Goal: Information Seeking & Learning: Find specific fact

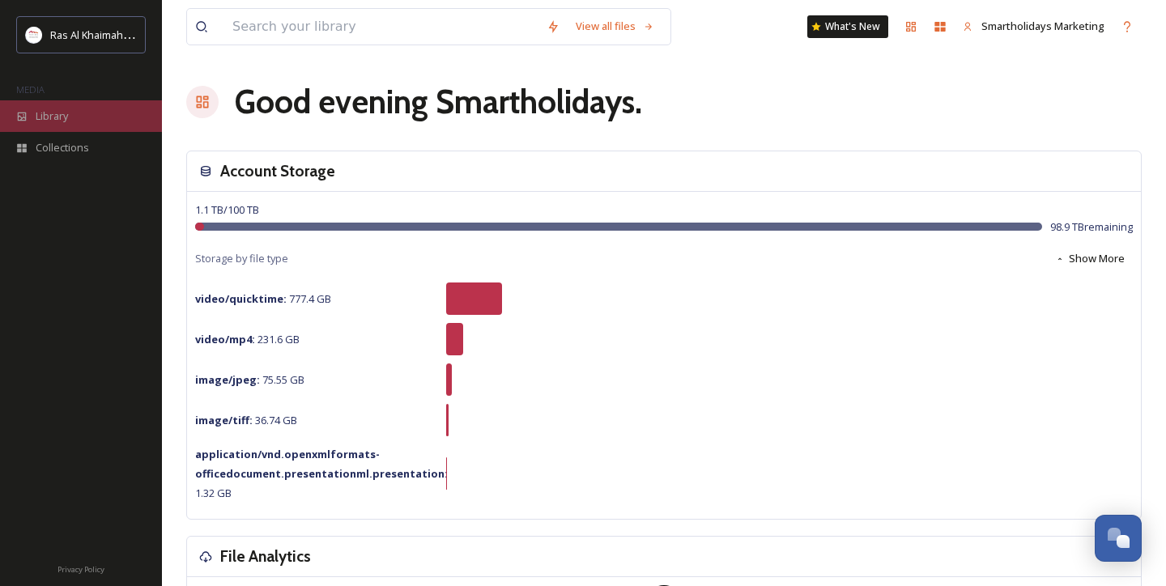
click at [53, 110] on span "Library" at bounding box center [52, 116] width 32 height 15
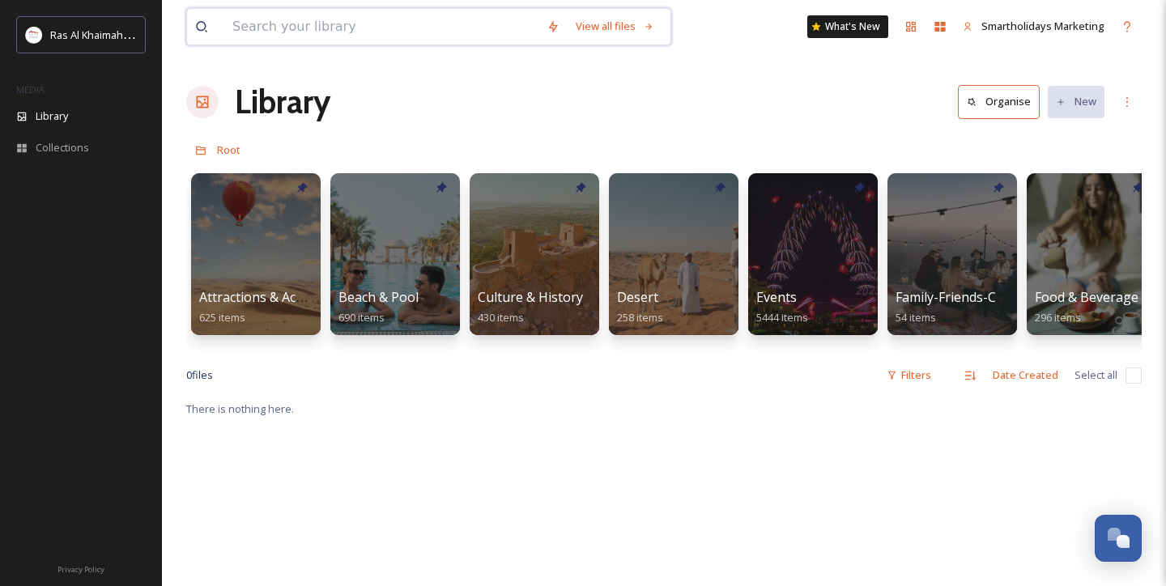
click at [354, 33] on input at bounding box center [381, 27] width 314 height 36
type input "l"
type input "[GEOGRAPHIC_DATA]"
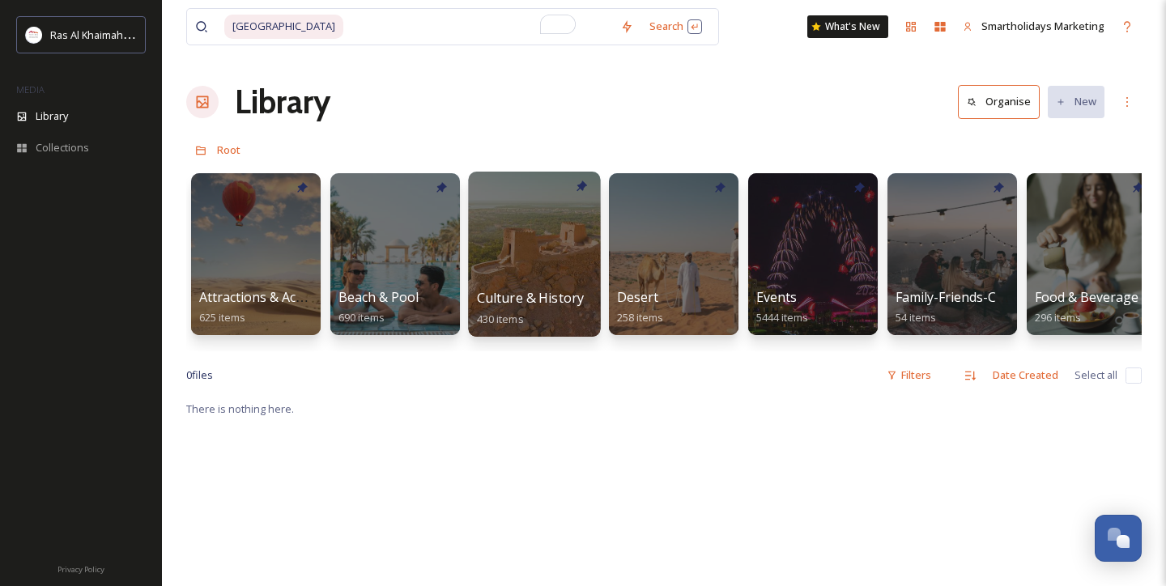
click at [511, 252] on div at bounding box center [534, 254] width 132 height 165
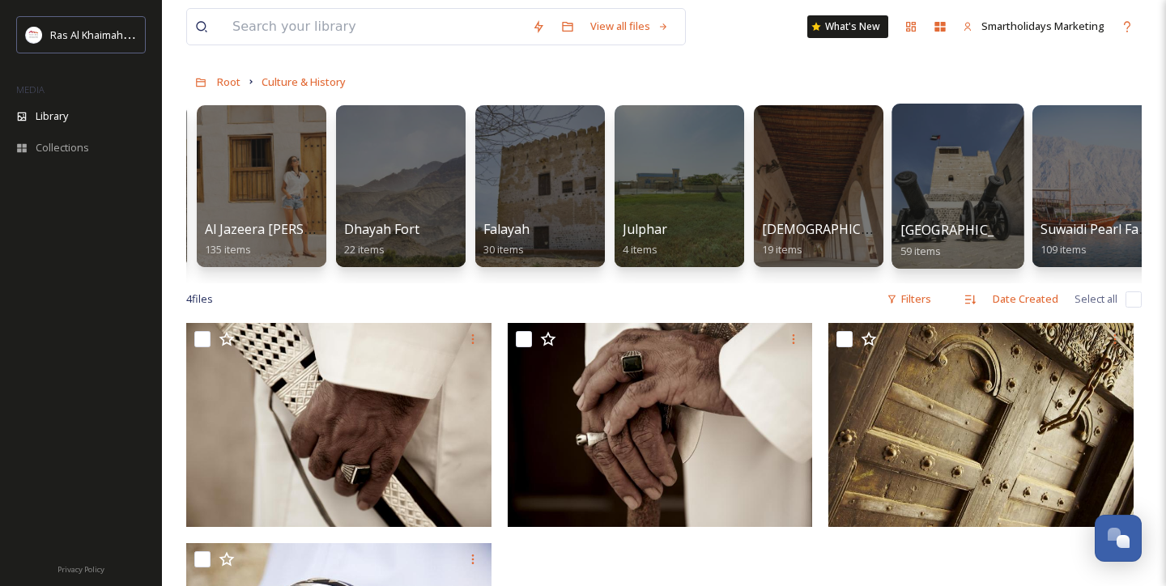
scroll to position [0, 227]
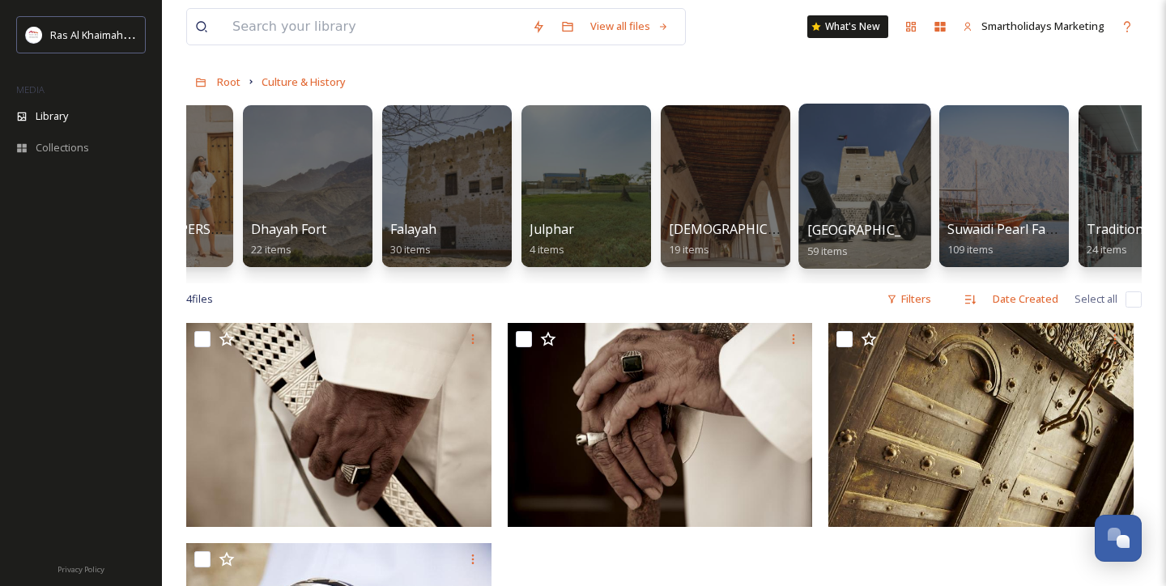
click at [832, 183] on div at bounding box center [864, 186] width 132 height 165
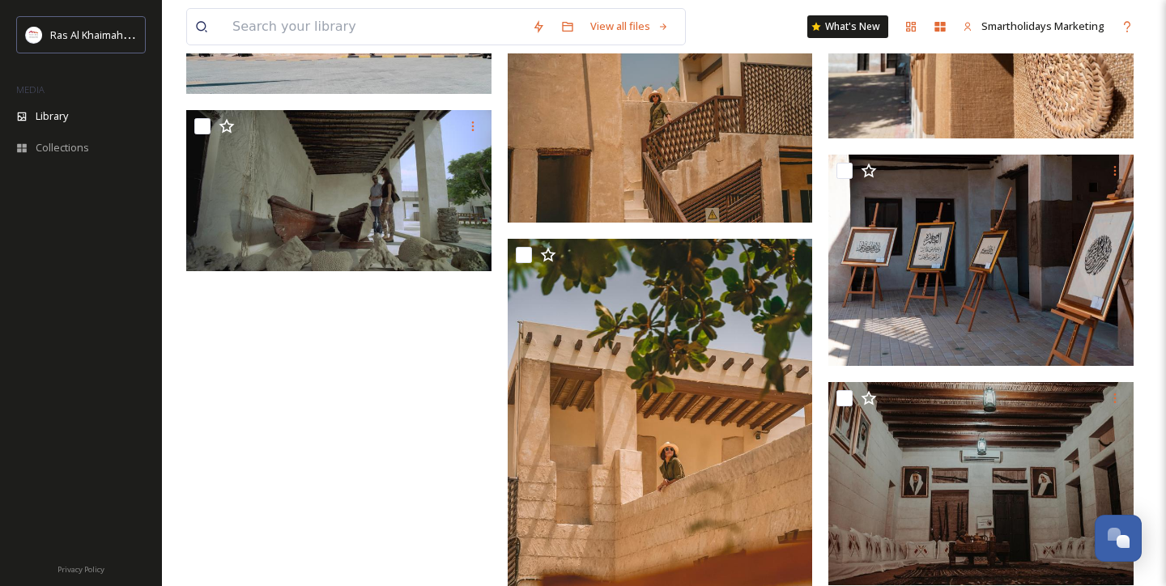
scroll to position [5254, 0]
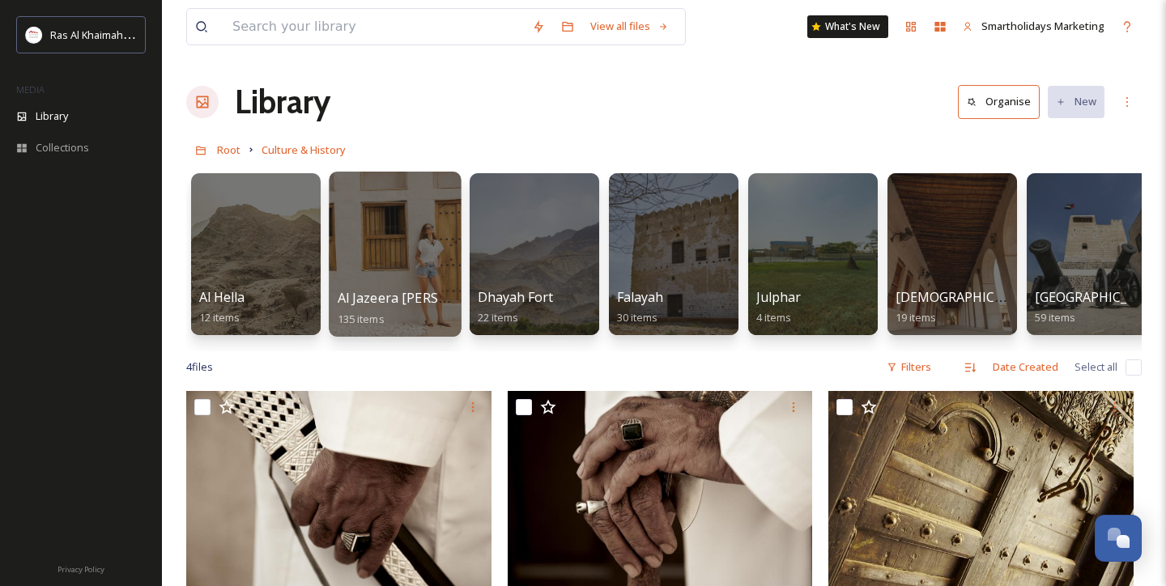
click at [382, 244] on div at bounding box center [395, 254] width 132 height 165
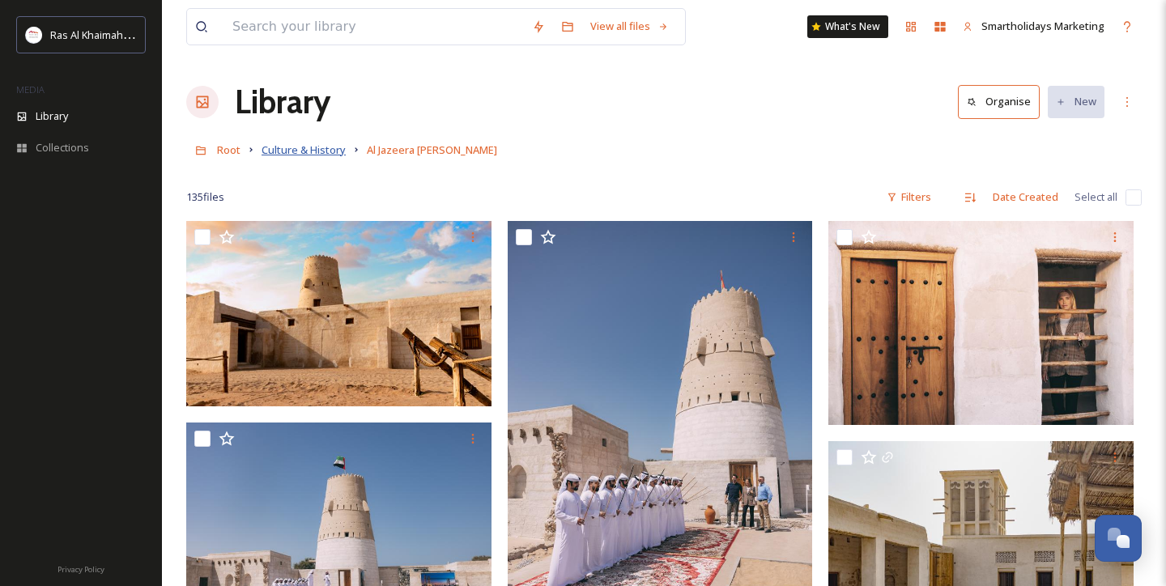
click at [317, 156] on span "Culture & History" at bounding box center [304, 150] width 84 height 15
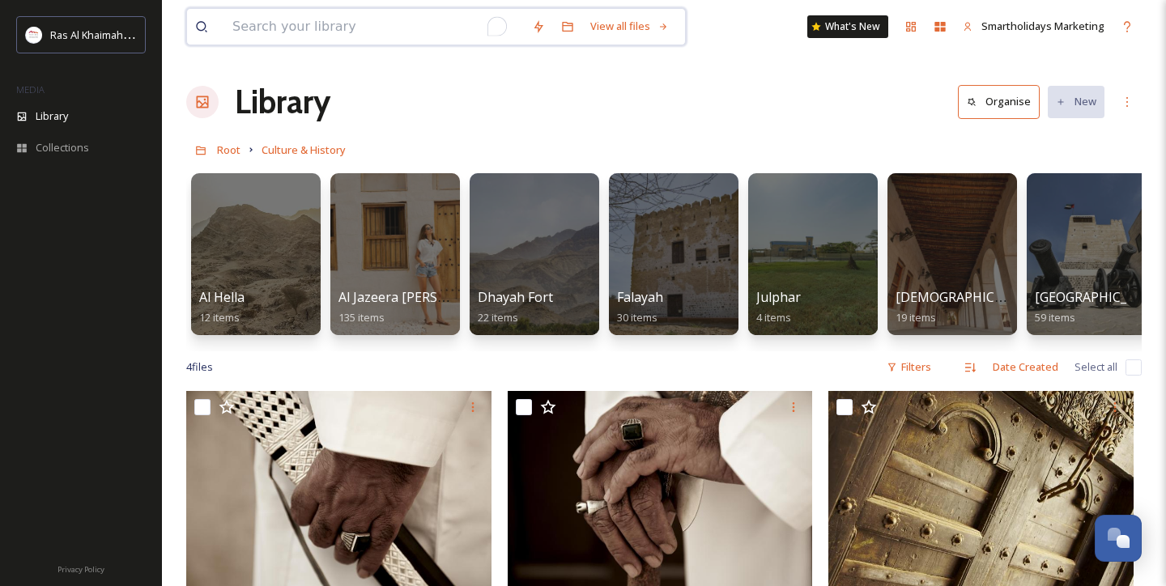
click at [292, 15] on input "To enrich screen reader interactions, please activate Accessibility in Grammarl…" at bounding box center [374, 27] width 300 height 36
type input "citadel"
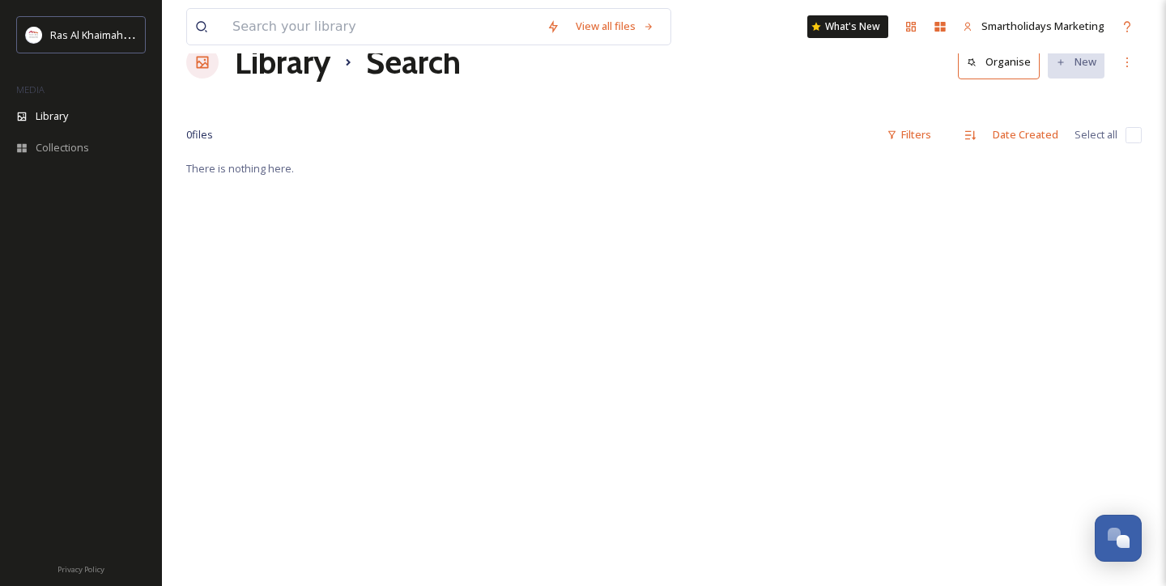
scroll to position [40, 0]
click at [62, 113] on span "Library" at bounding box center [52, 116] width 32 height 15
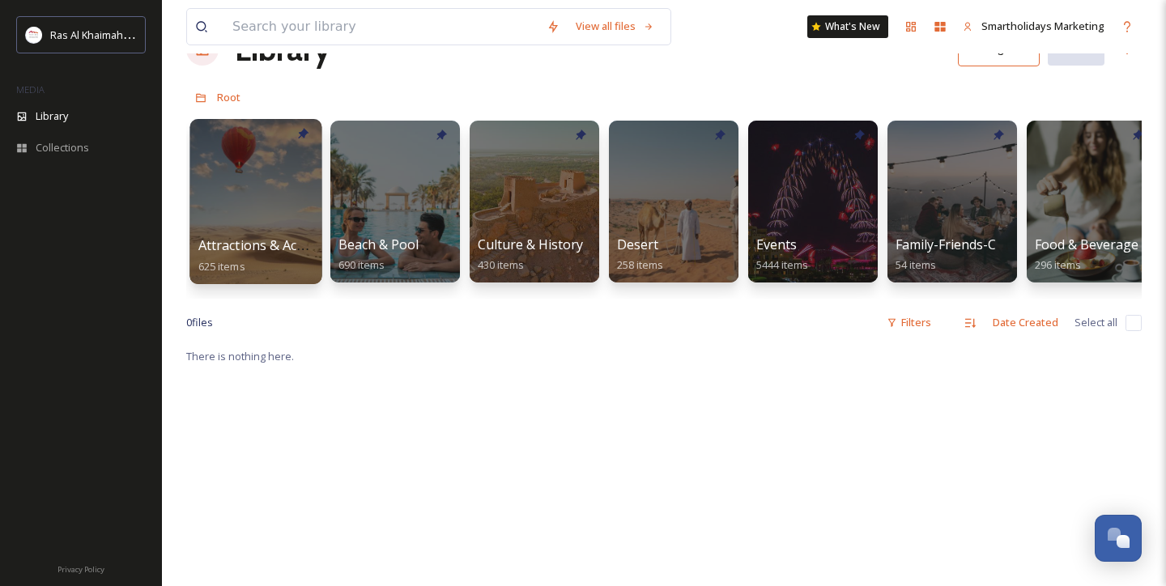
click at [279, 202] on div at bounding box center [255, 201] width 132 height 165
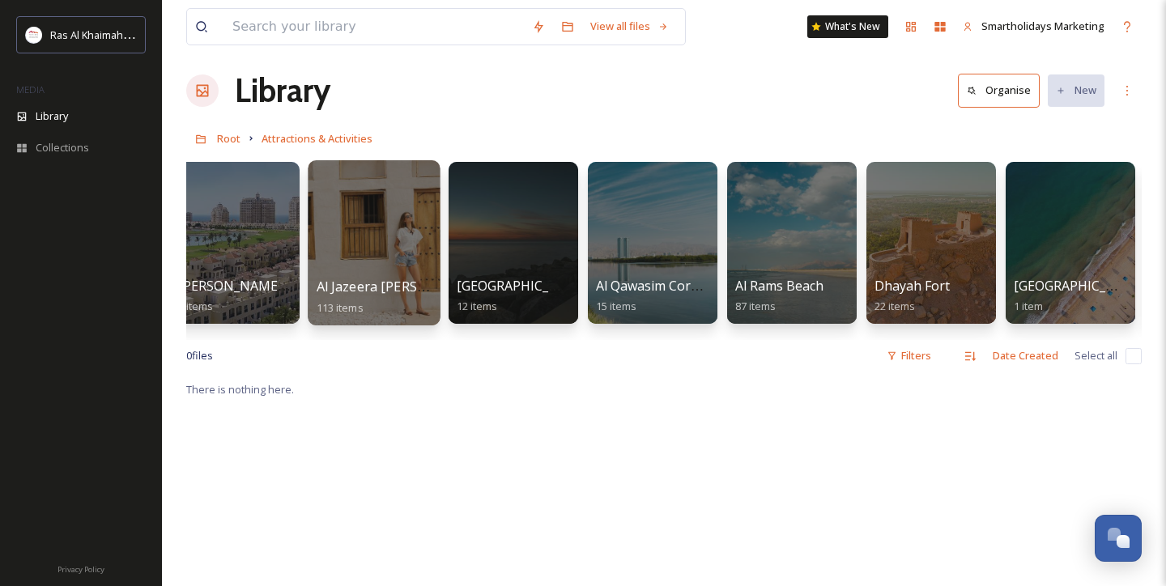
scroll to position [0, 350]
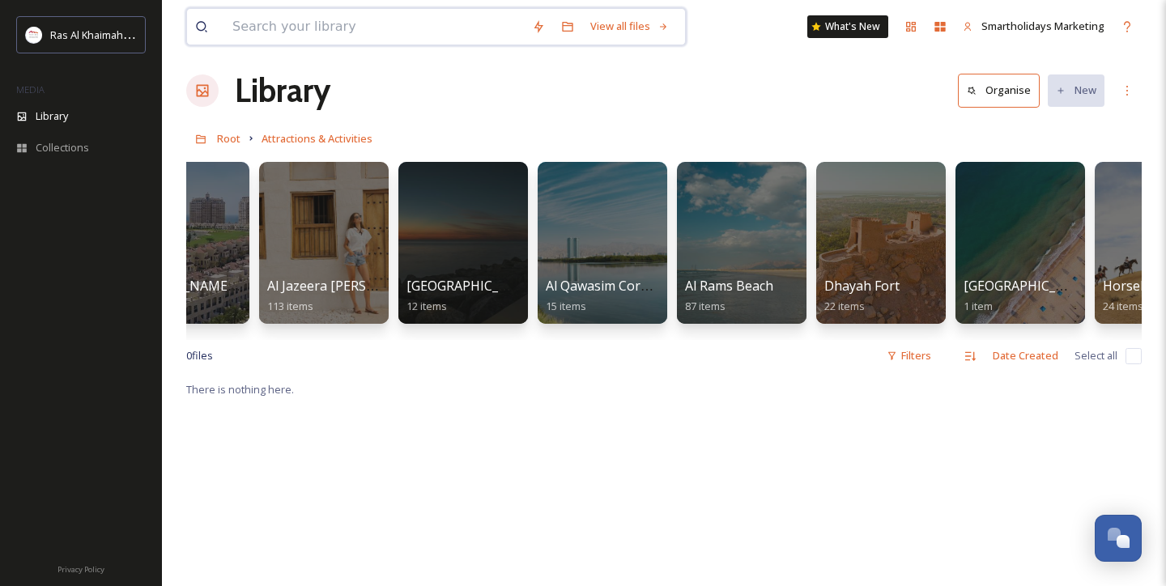
click at [361, 21] on input at bounding box center [374, 27] width 300 height 36
type input "ؤ"
type input "castle"
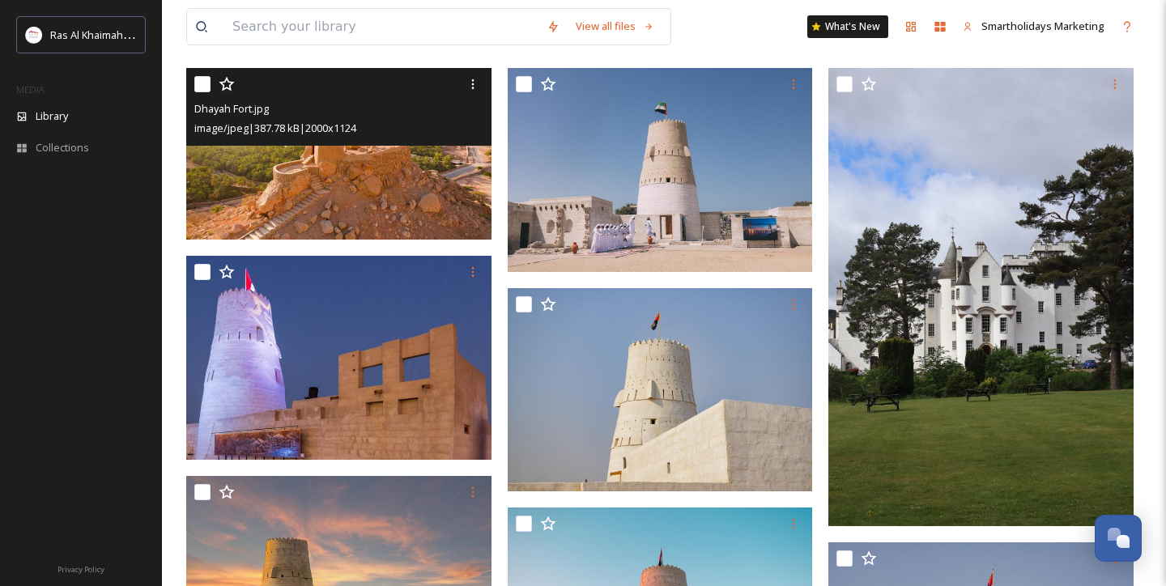
scroll to position [129, 0]
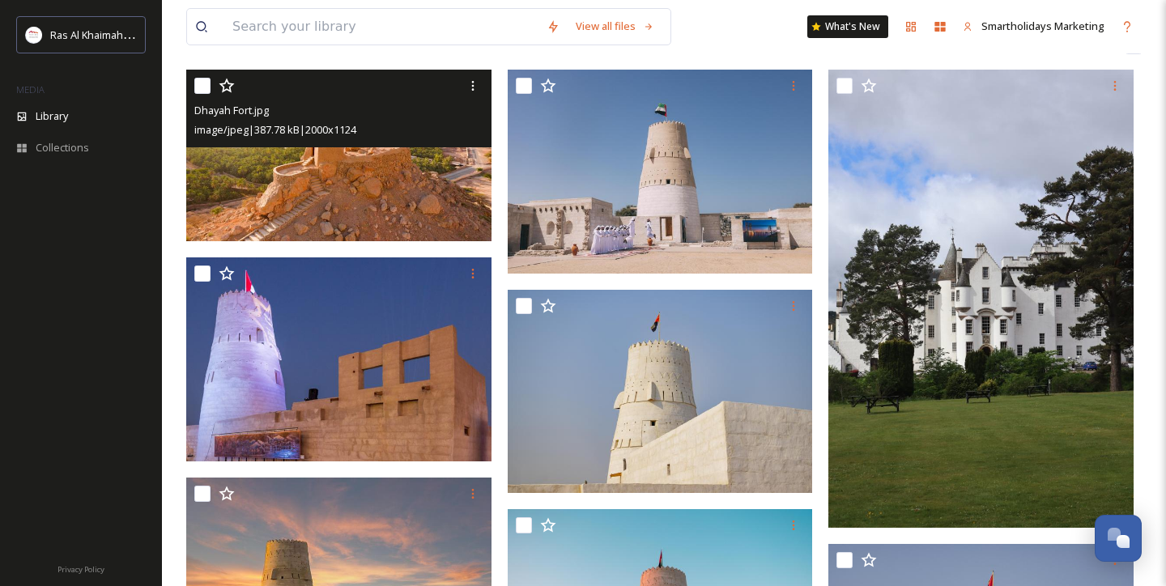
click at [210, 107] on span "Dhayah Fort.jpg" at bounding box center [231, 110] width 74 height 15
click at [322, 180] on img at bounding box center [338, 156] width 305 height 172
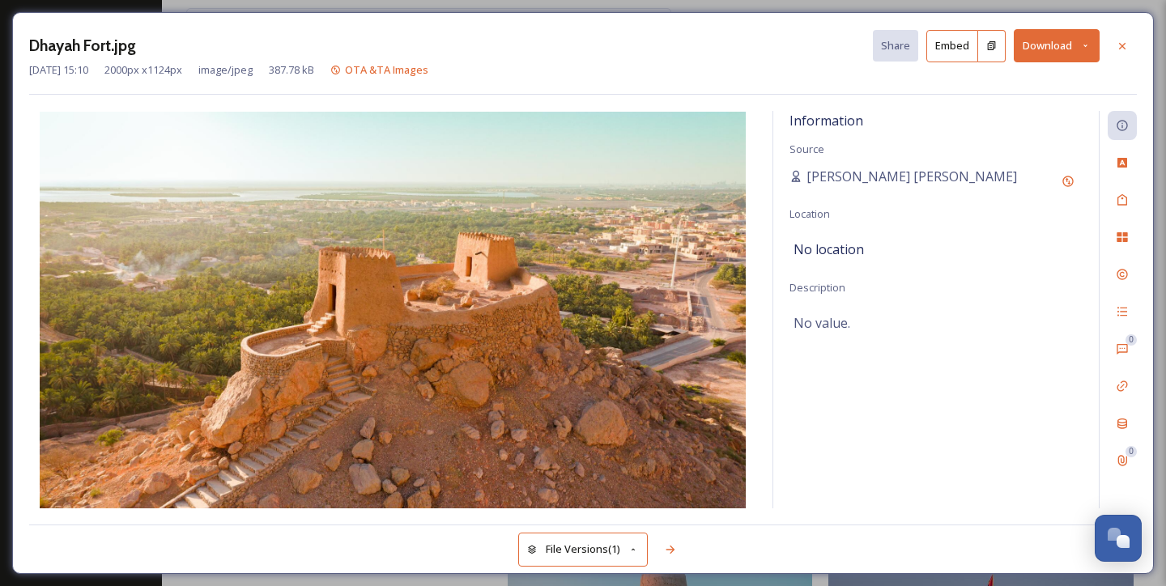
click at [394, 10] on div "Dhayah Fort.jpg Share Embed Download [DATE] 15:10 2000 px x 1124 px image/jpeg …" at bounding box center [583, 293] width 1166 height 586
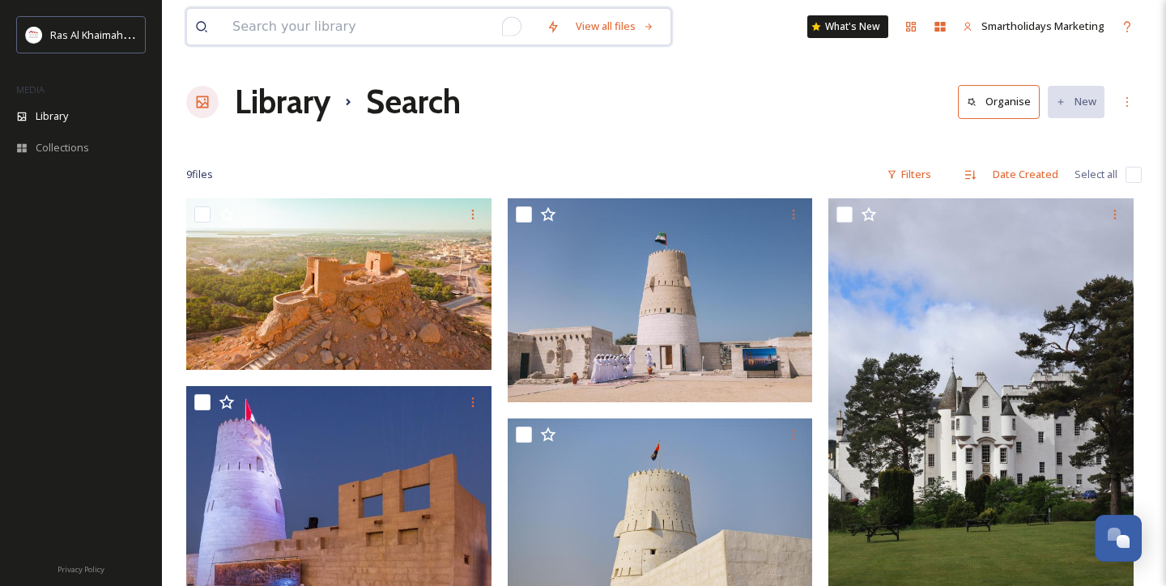
click at [311, 23] on input "To enrich screen reader interactions, please activate Accessibility in Grammarl…" at bounding box center [381, 27] width 314 height 36
type input "dhaya"
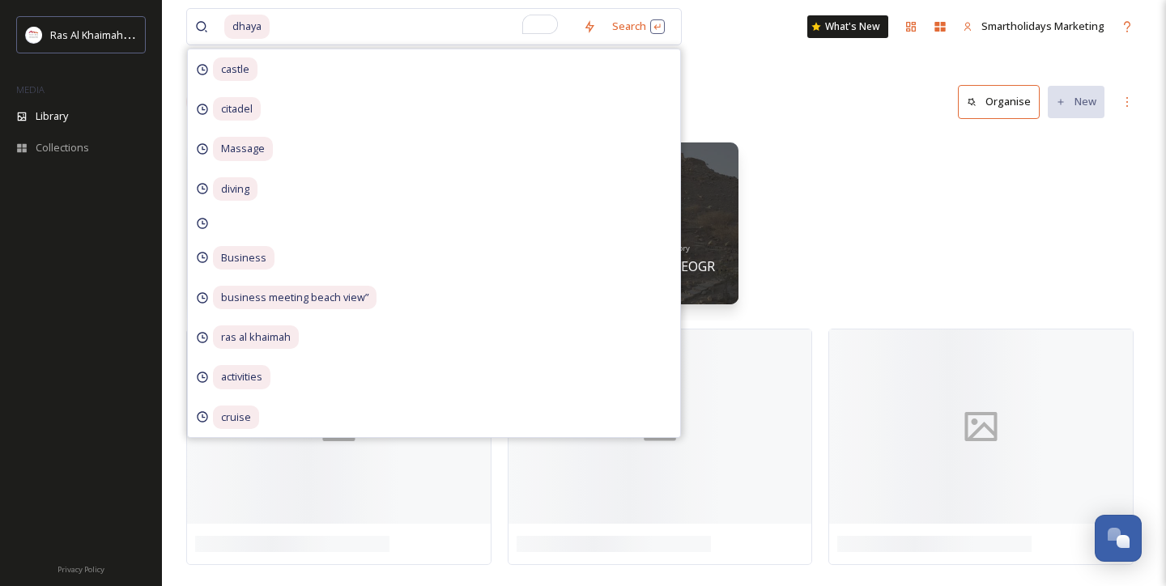
click at [704, 96] on div "Library Search Organise New" at bounding box center [663, 102] width 955 height 49
